Goal: Find specific page/section: Find specific page/section

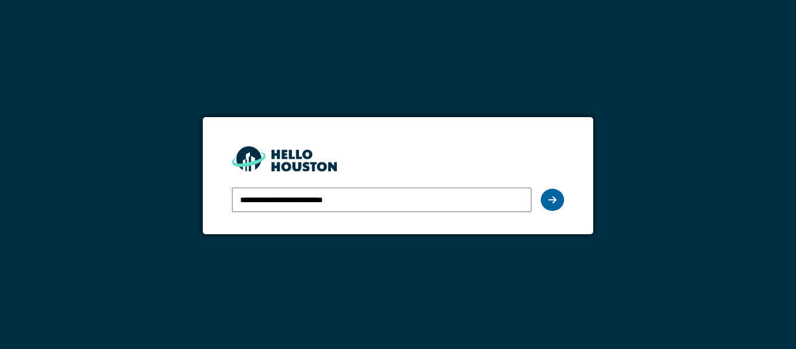
click at [547, 206] on div at bounding box center [552, 200] width 23 height 22
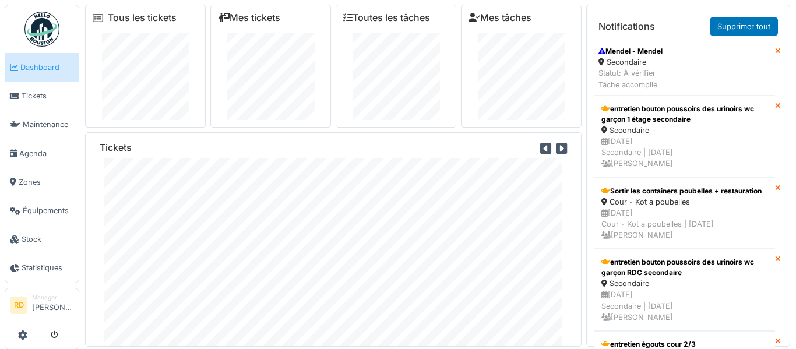
scroll to position [12, 0]
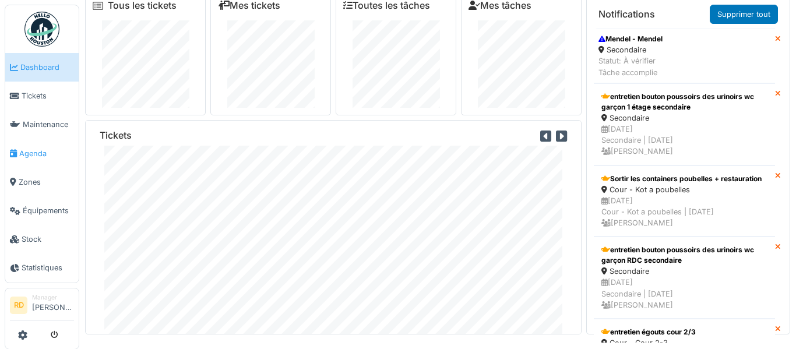
click at [45, 154] on span "Agenda" at bounding box center [46, 153] width 55 height 11
